Goal: Download file/media

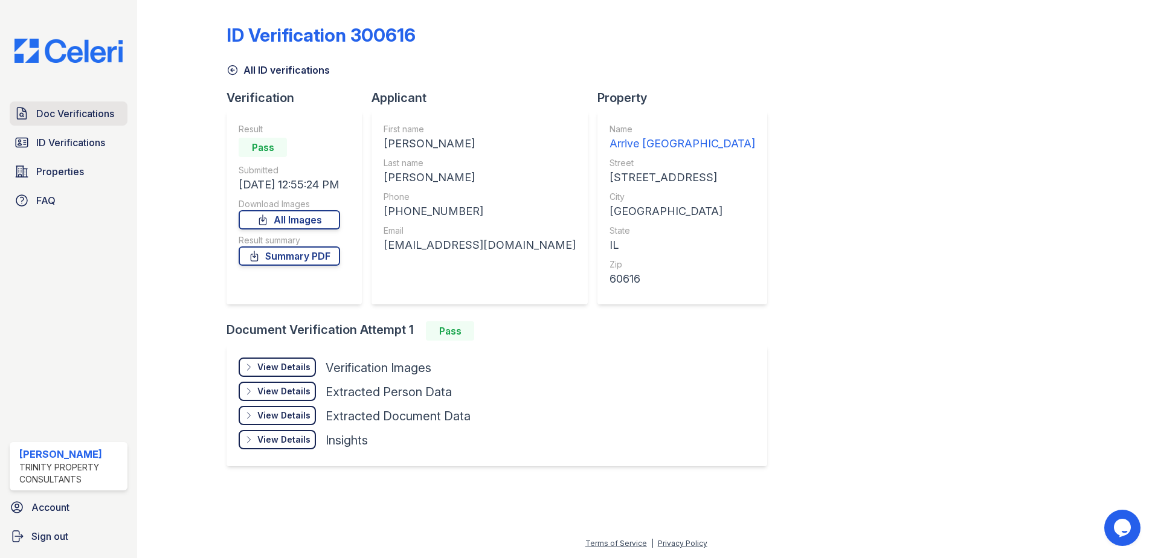
click at [58, 112] on span "Doc Verifications" at bounding box center [75, 113] width 78 height 14
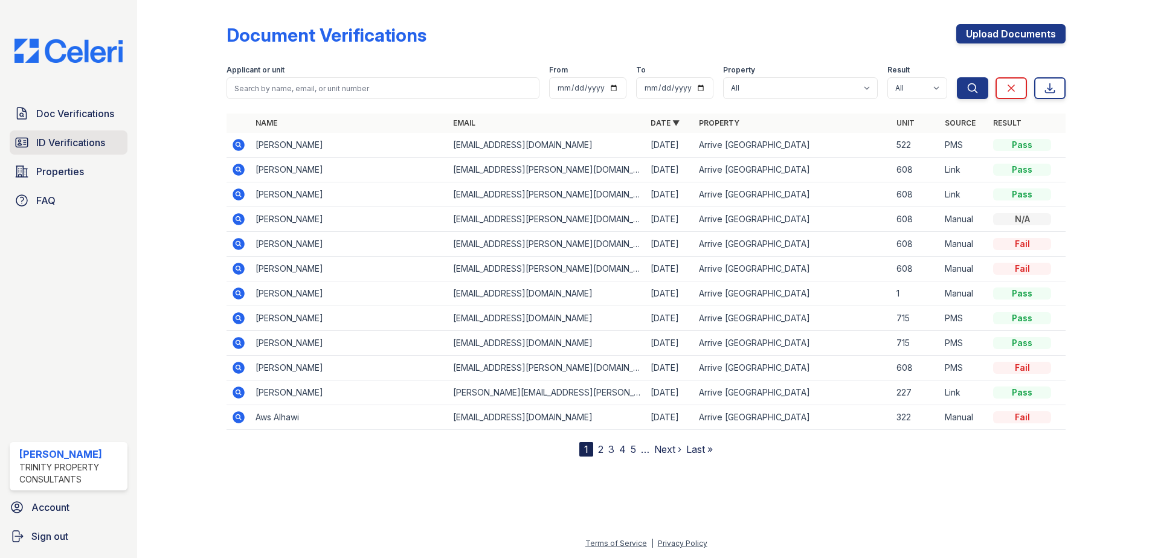
click at [62, 143] on span "ID Verifications" at bounding box center [70, 142] width 69 height 14
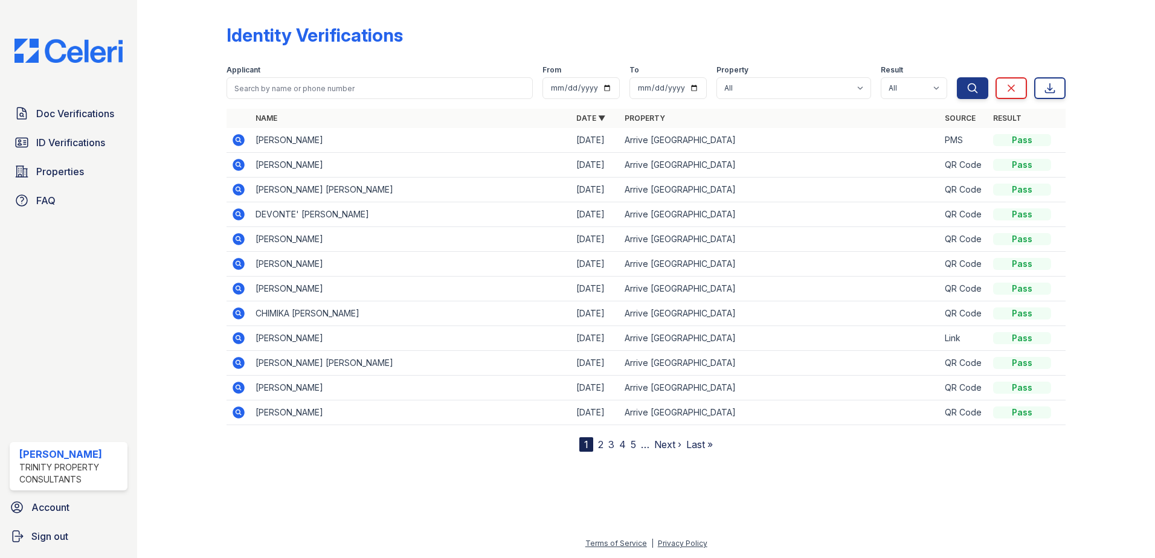
click at [243, 135] on icon at bounding box center [238, 140] width 14 height 14
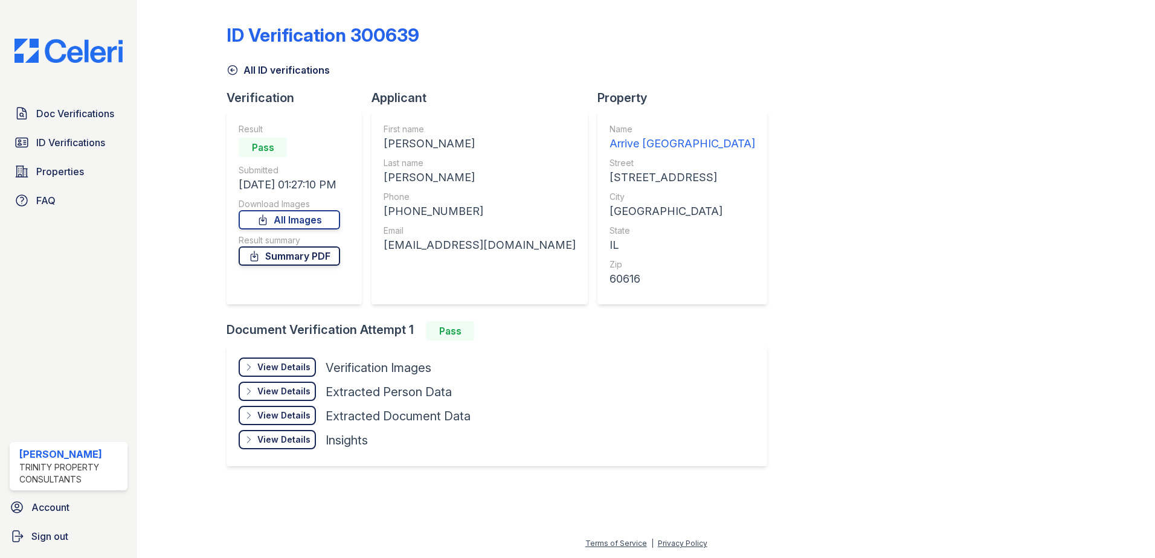
click at [327, 252] on link "Summary PDF" at bounding box center [289, 255] width 101 height 19
click at [69, 121] on link "Doc Verifications" at bounding box center [69, 113] width 118 height 24
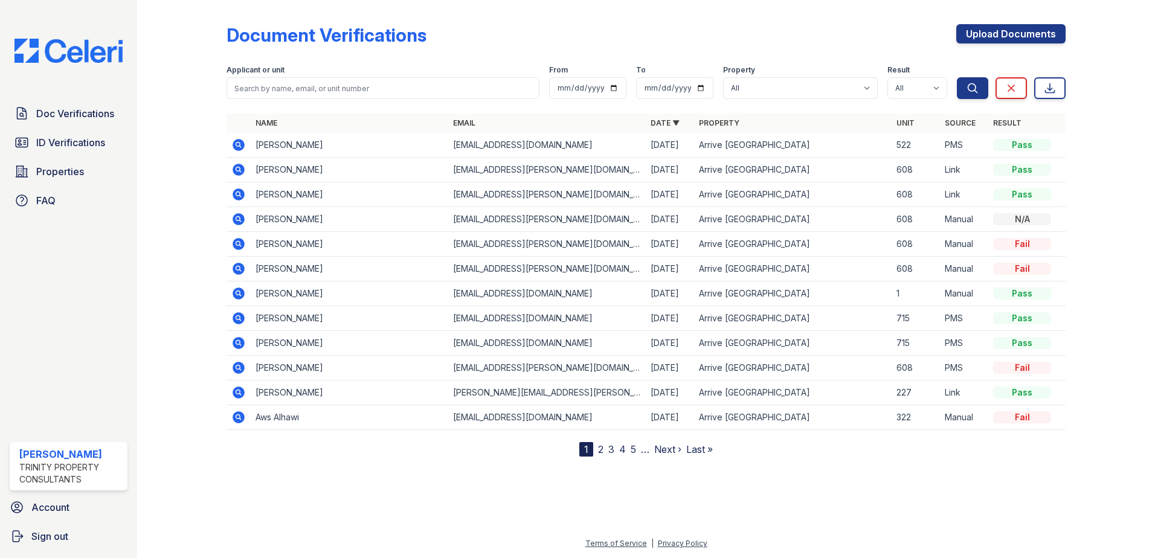
click at [240, 141] on icon at bounding box center [238, 145] width 12 height 12
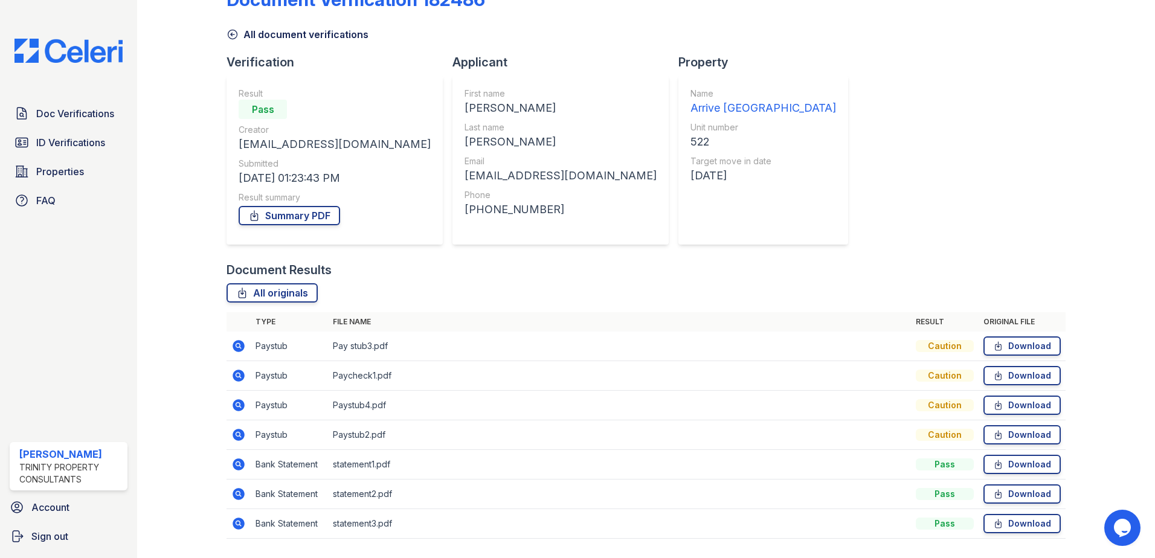
scroll to position [69, 0]
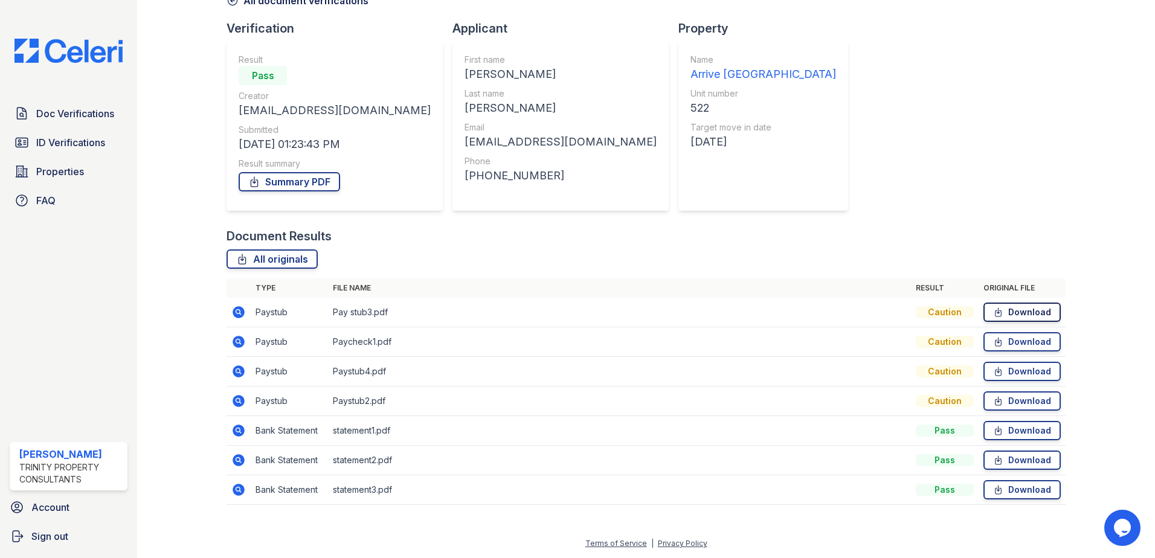
click at [1040, 309] on link "Download" at bounding box center [1021, 312] width 77 height 19
click at [1015, 430] on link "Download" at bounding box center [1021, 430] width 77 height 19
click at [1037, 342] on link "Download" at bounding box center [1021, 341] width 77 height 19
click at [1016, 345] on link "Download" at bounding box center [1021, 341] width 77 height 19
click at [24, 141] on icon at bounding box center [22, 142] width 12 height 9
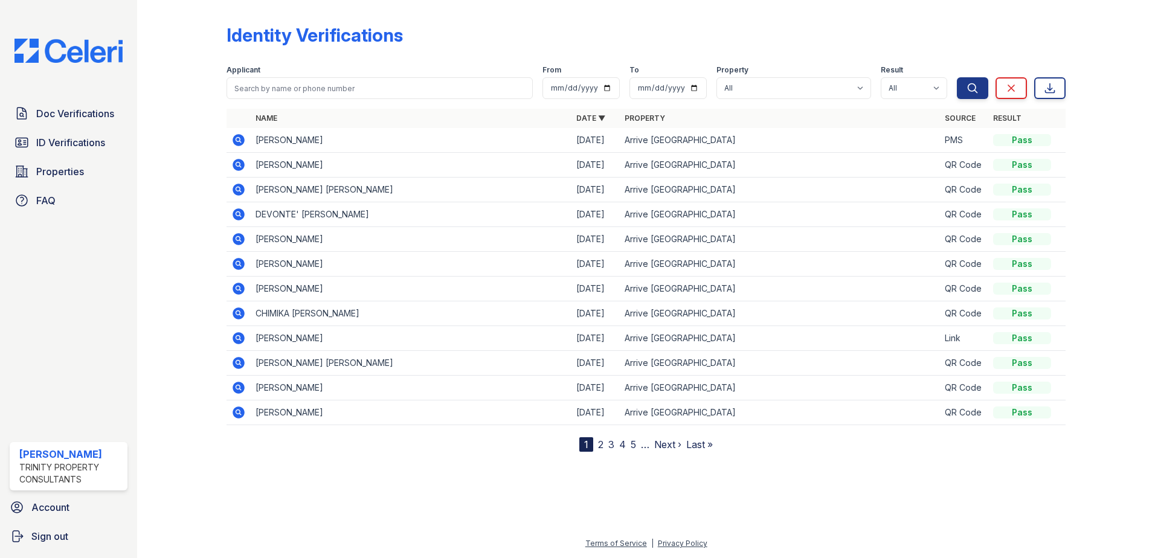
click at [240, 141] on icon at bounding box center [238, 140] width 12 height 12
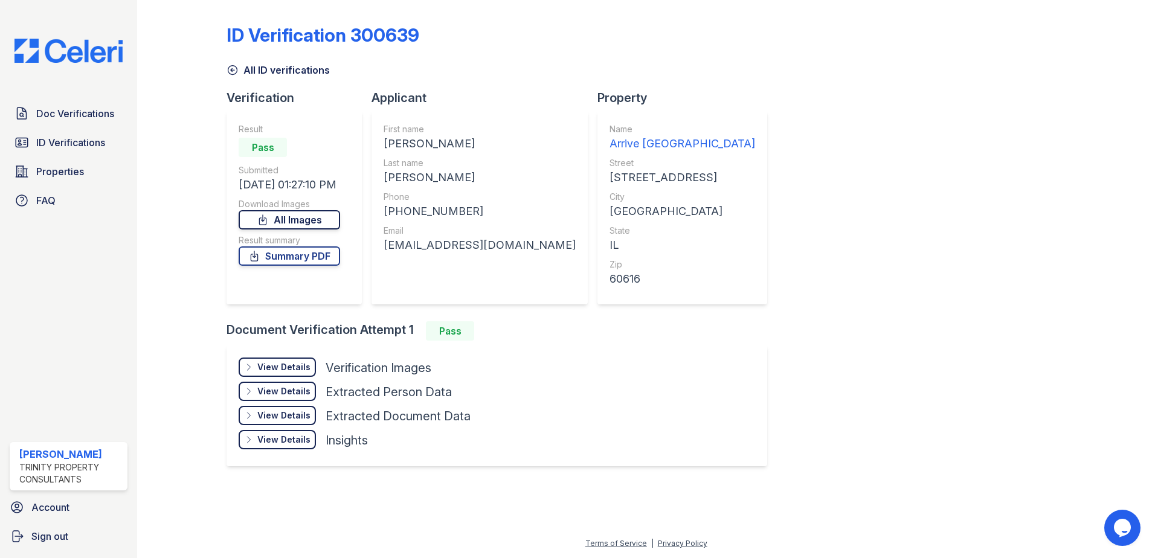
click at [289, 223] on link "All Images" at bounding box center [289, 219] width 101 height 19
click at [56, 140] on span "ID Verifications" at bounding box center [70, 142] width 69 height 14
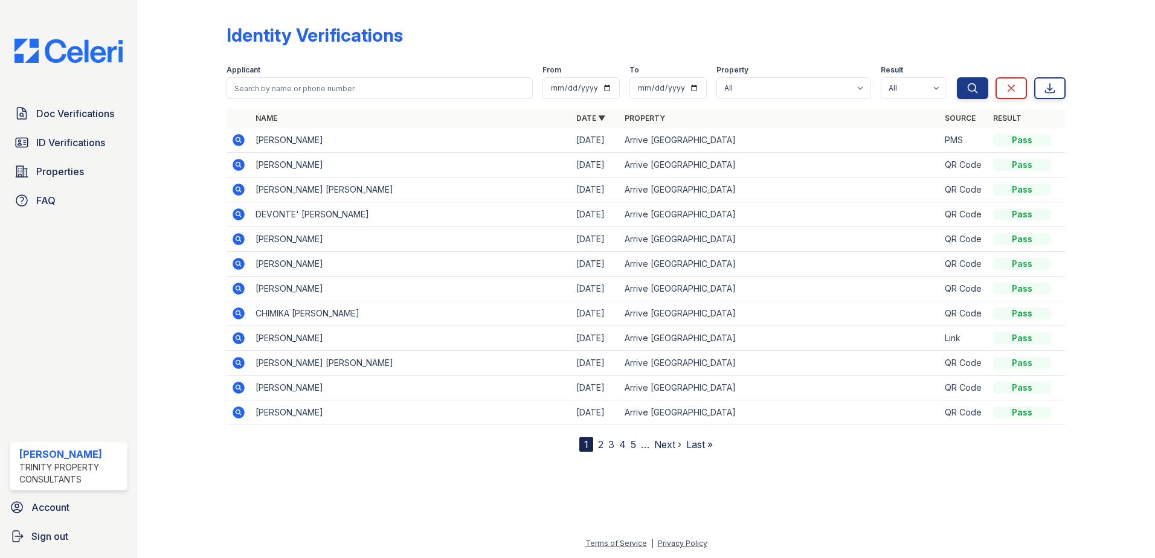
click at [238, 143] on icon at bounding box center [238, 140] width 12 height 12
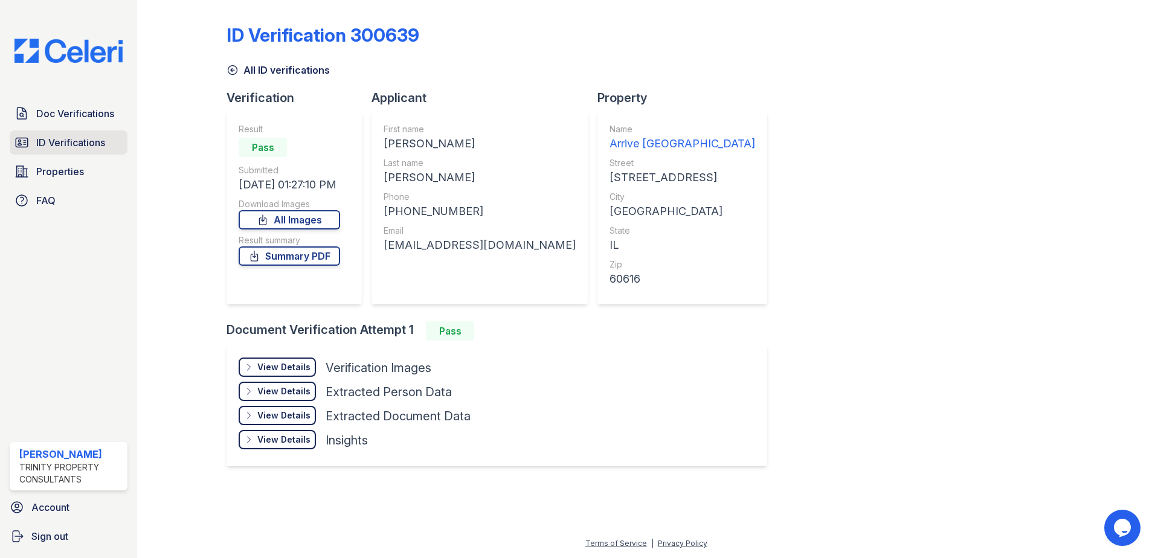
click at [66, 146] on span "ID Verifications" at bounding box center [70, 142] width 69 height 14
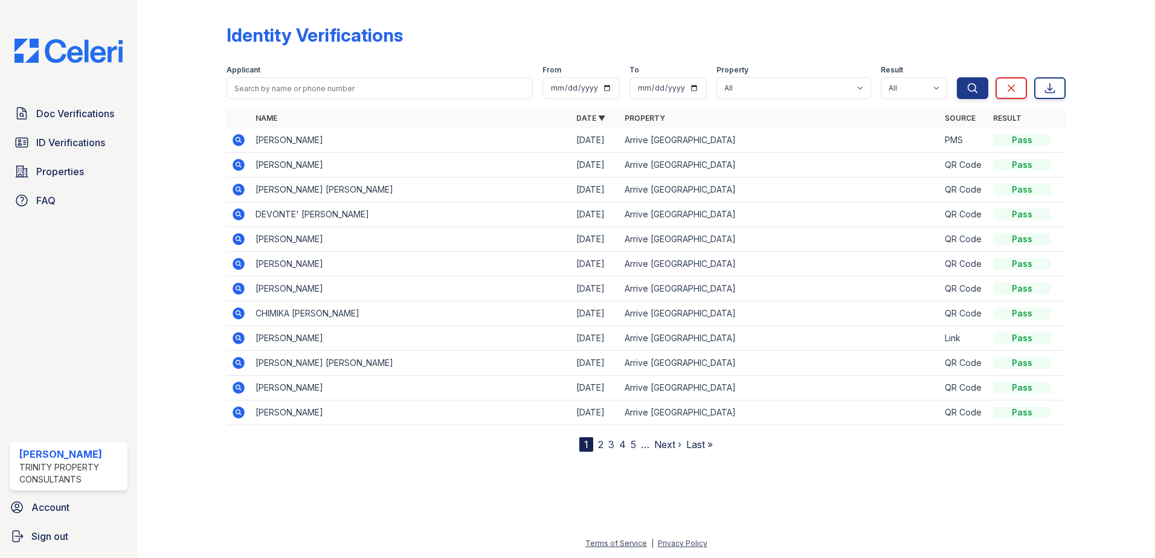
click at [235, 138] on icon at bounding box center [238, 140] width 12 height 12
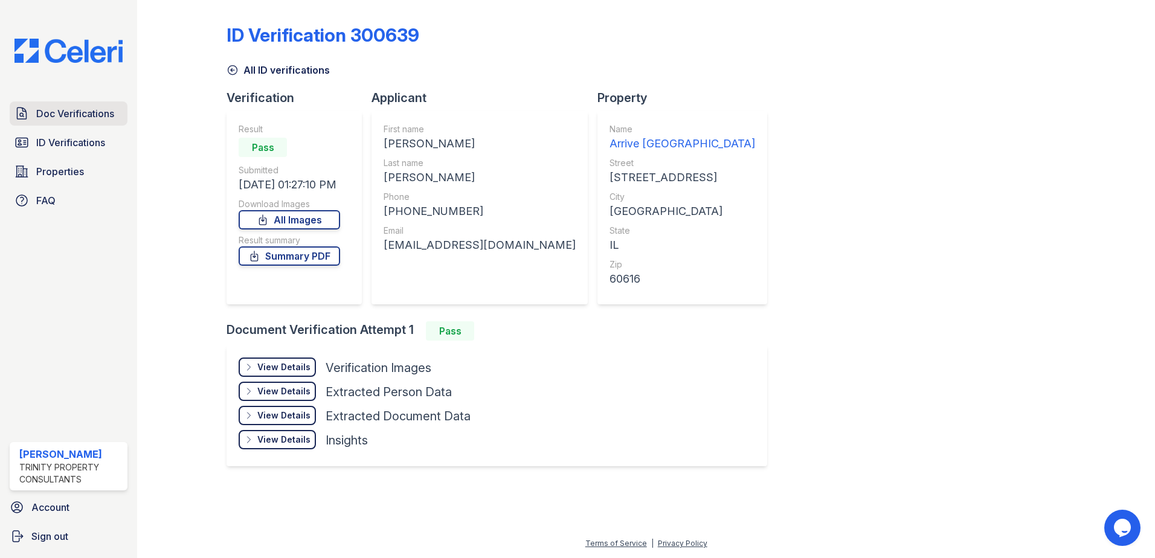
click at [85, 117] on span "Doc Verifications" at bounding box center [75, 113] width 78 height 14
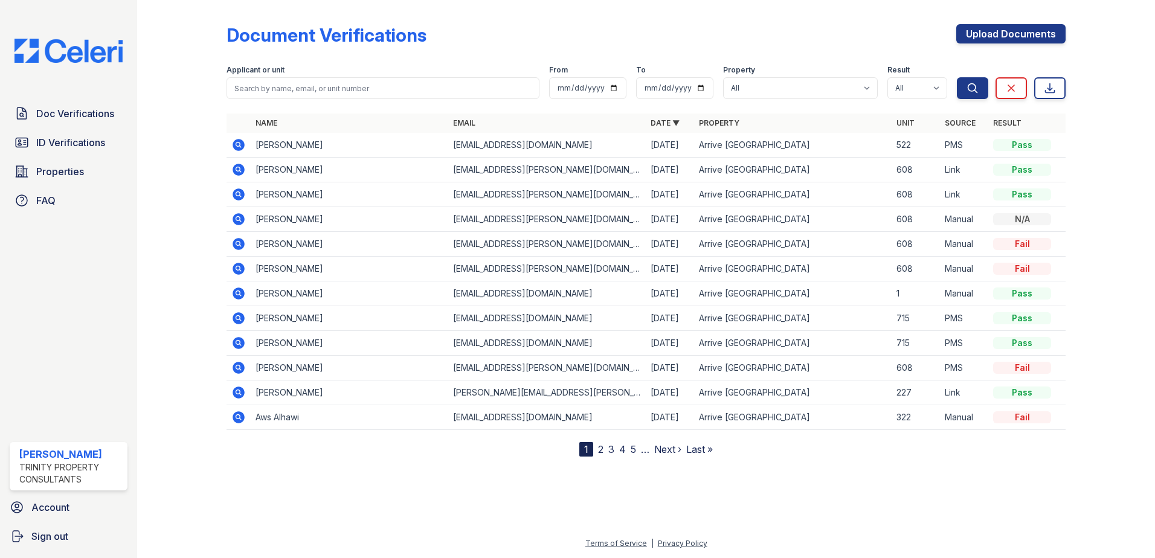
click at [235, 149] on icon at bounding box center [238, 145] width 12 height 12
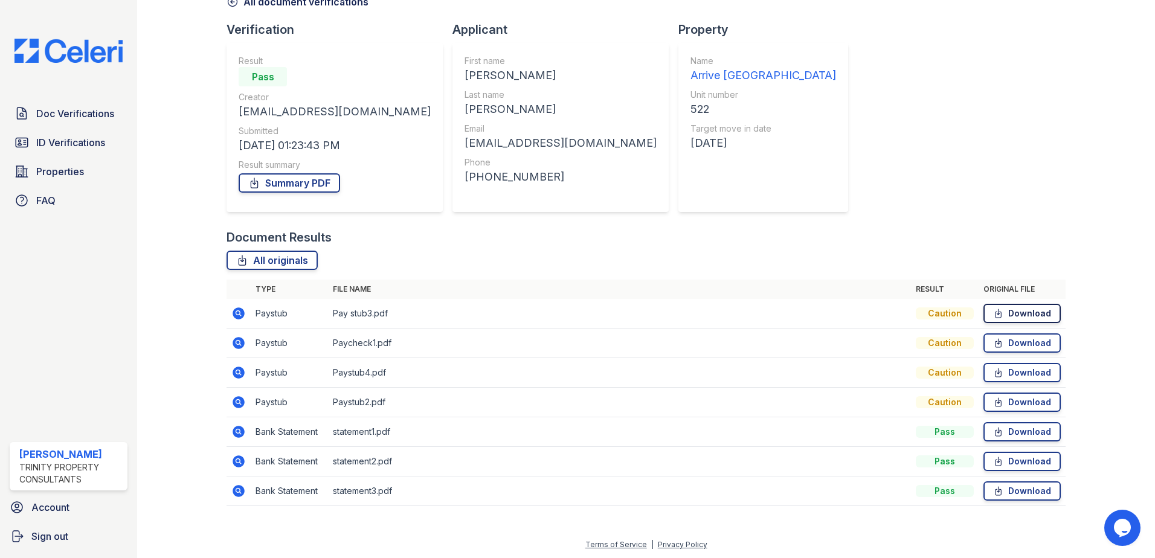
scroll to position [69, 0]
click at [1014, 316] on link "Download" at bounding box center [1021, 312] width 77 height 19
click at [1007, 364] on link "Download" at bounding box center [1021, 371] width 77 height 19
click at [65, 152] on link "ID Verifications" at bounding box center [69, 142] width 118 height 24
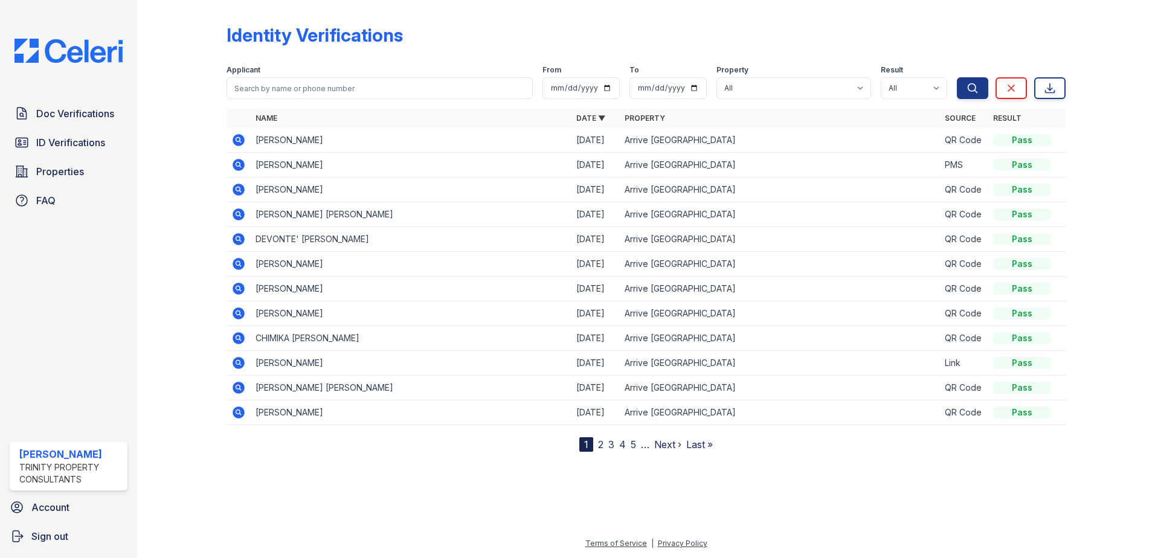
click at [237, 139] on icon at bounding box center [237, 139] width 3 height 3
